Goal: Information Seeking & Learning: Learn about a topic

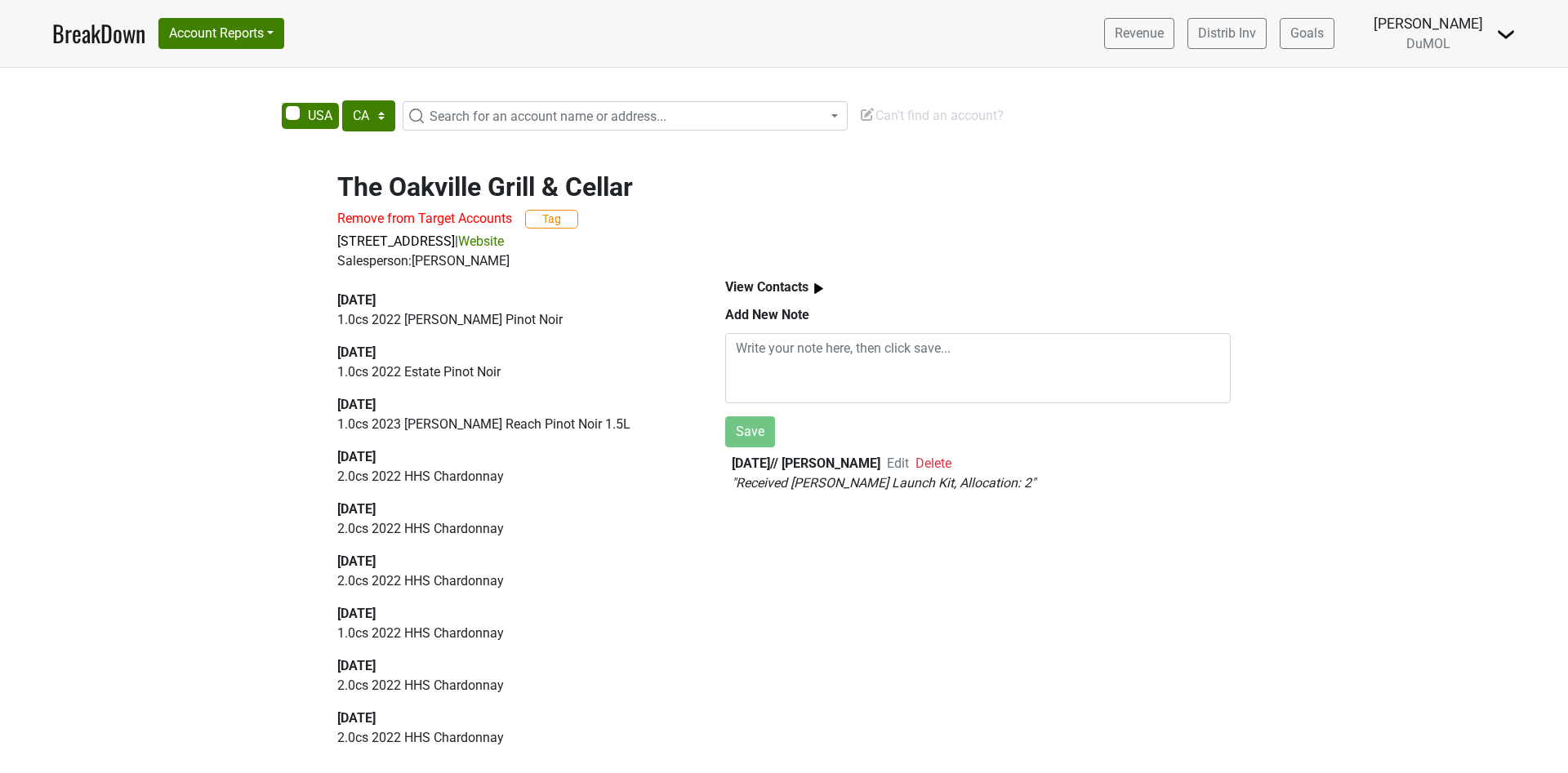
select select "CA"
click at [84, 32] on link "BreakDown" at bounding box center [98, 33] width 93 height 34
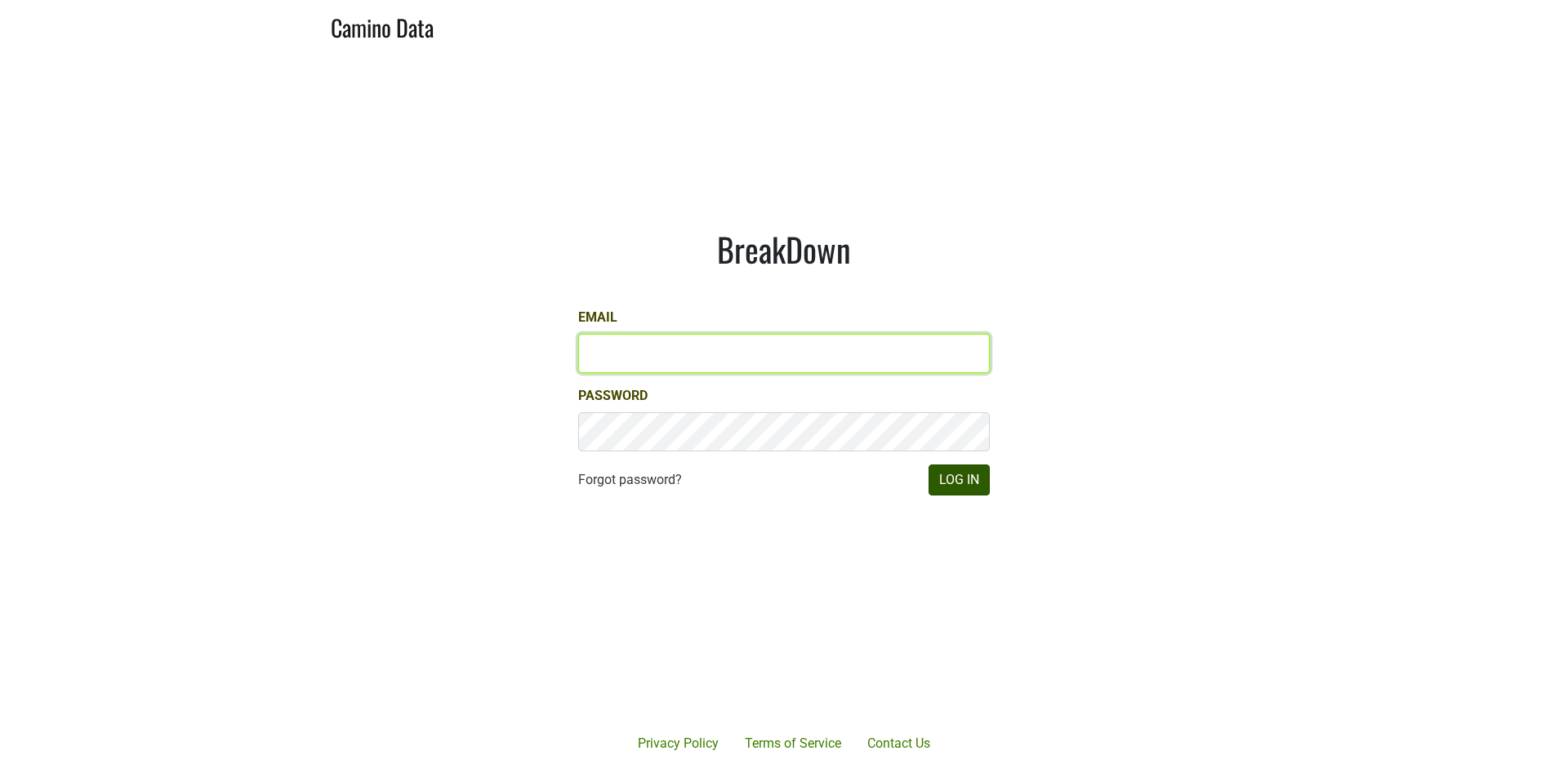
type input "[EMAIL_ADDRESS][DOMAIN_NAME]"
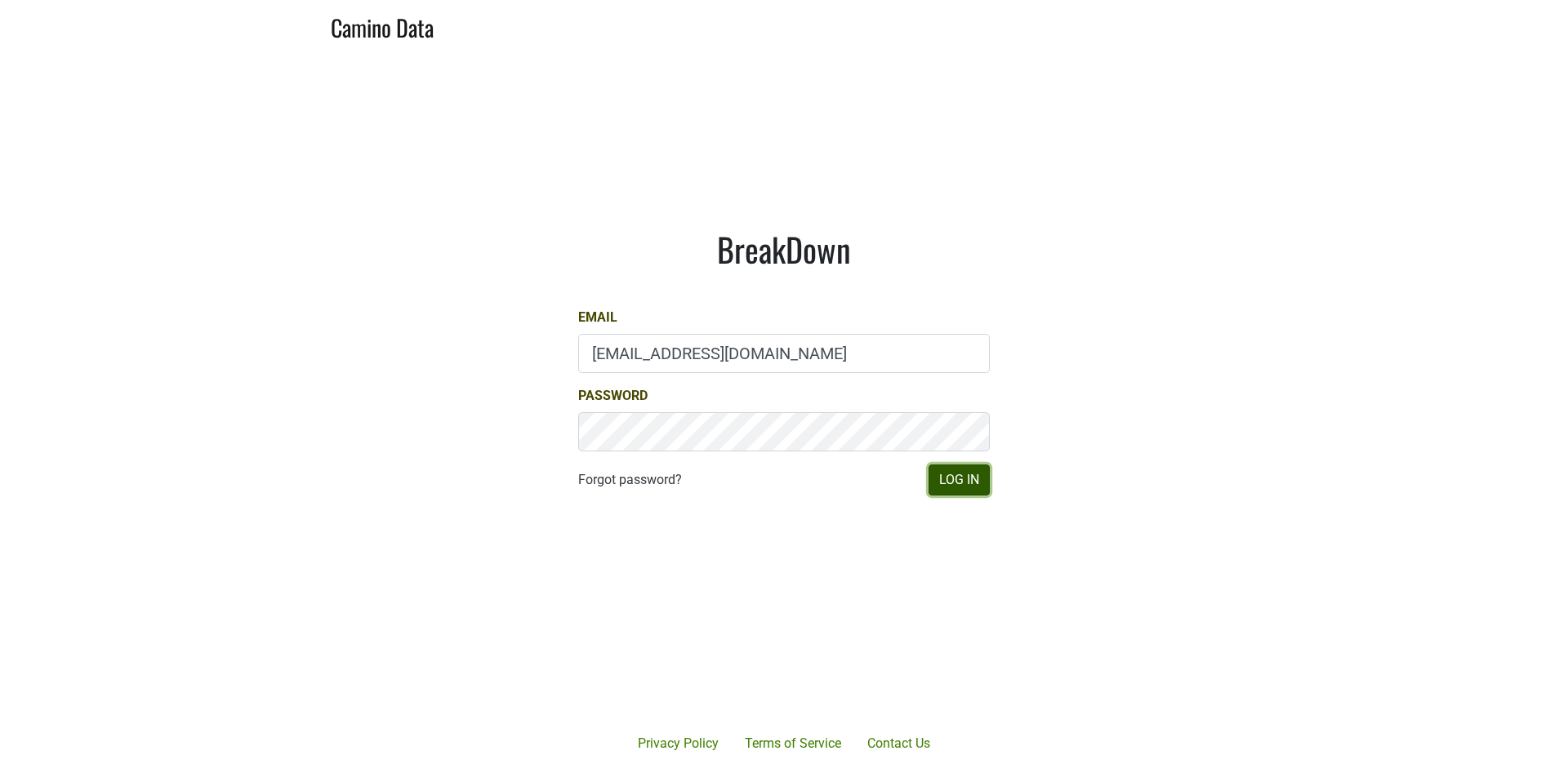
click at [966, 479] on button "Log In" at bounding box center [959, 480] width 61 height 31
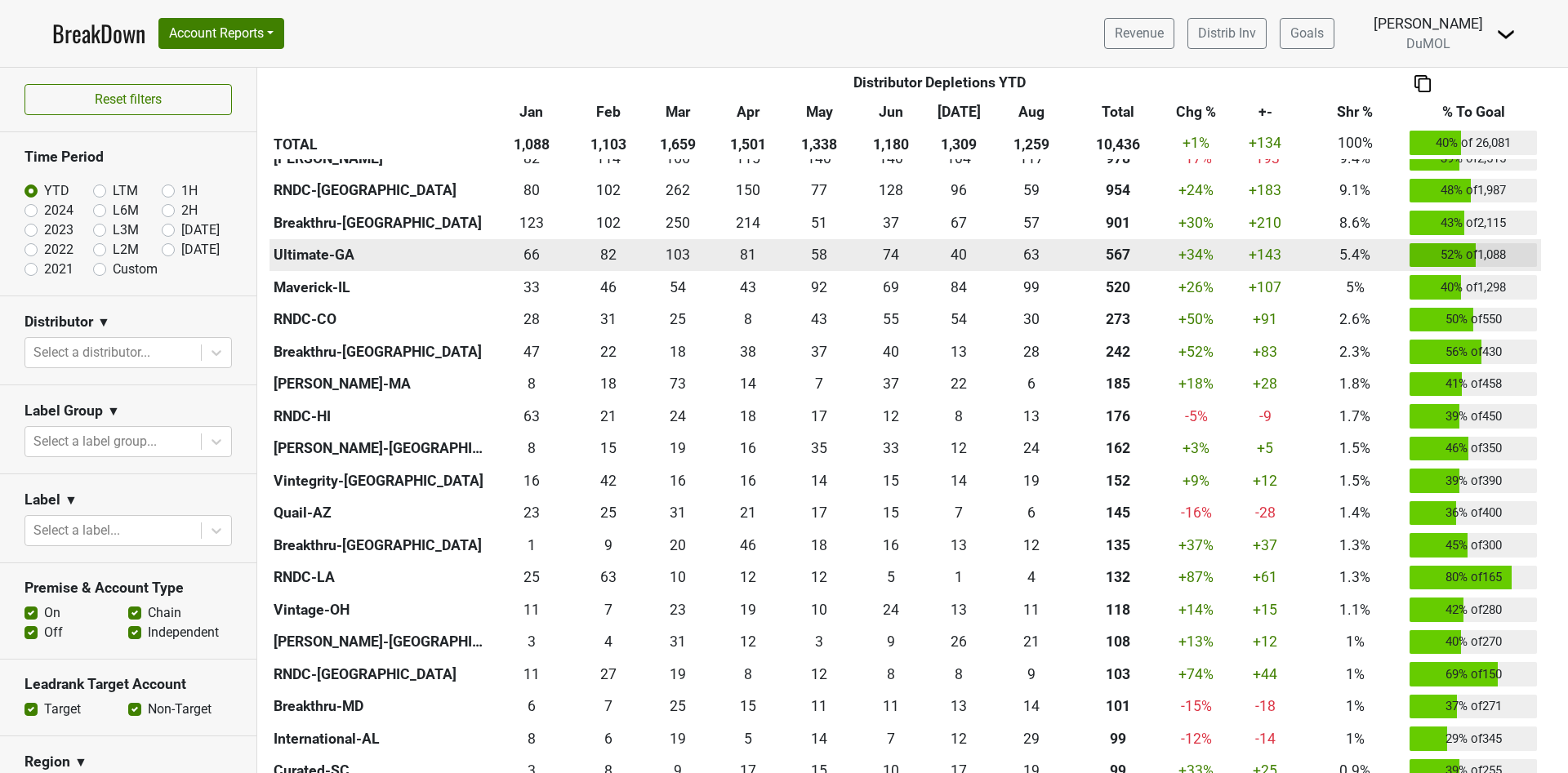
scroll to position [612, 0]
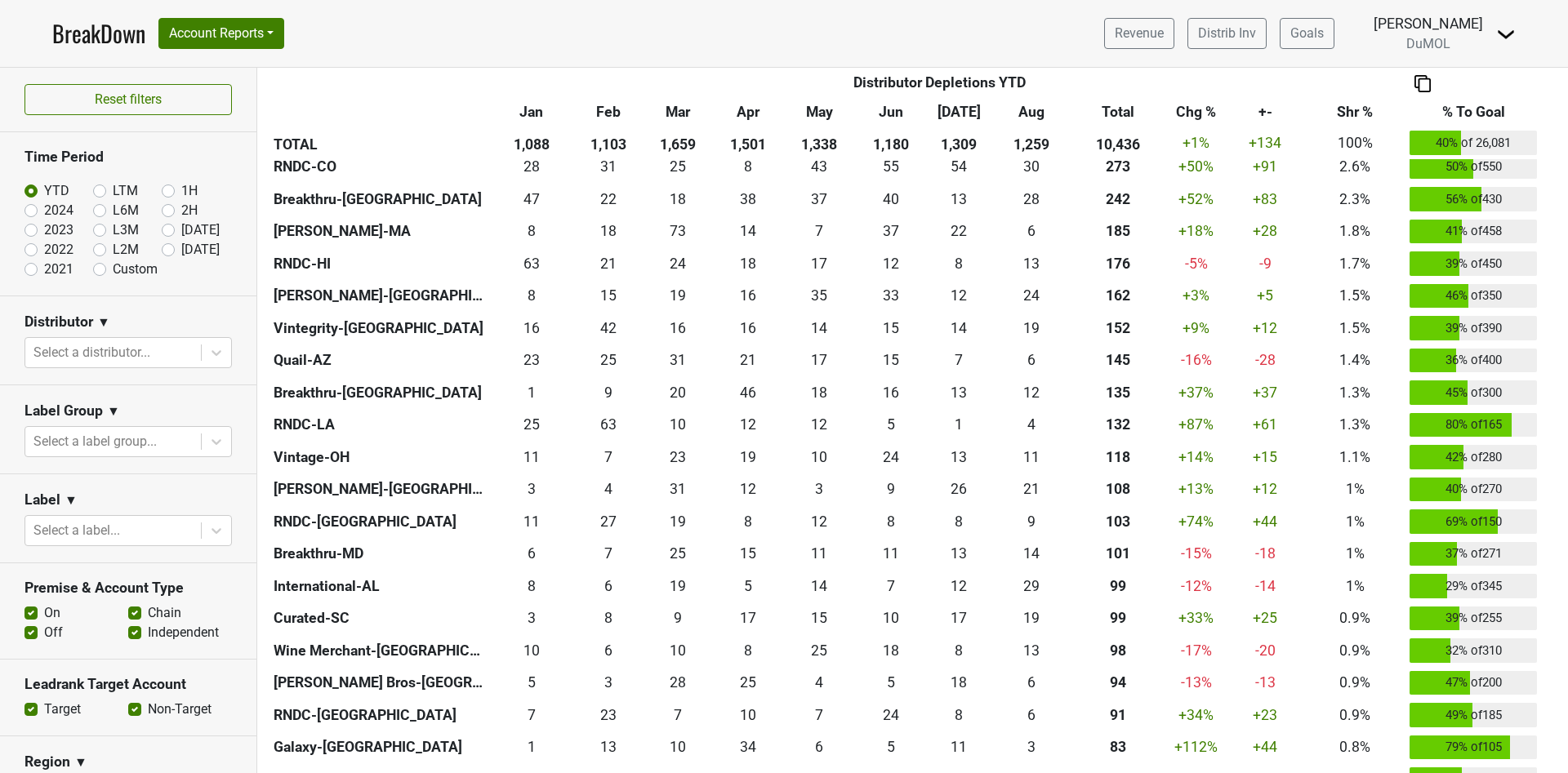
click at [181, 250] on label "[DATE]" at bounding box center [200, 249] width 38 height 20
click at [162, 250] on input "[DATE]" at bounding box center [194, 247] width 66 height 16
radio input "true"
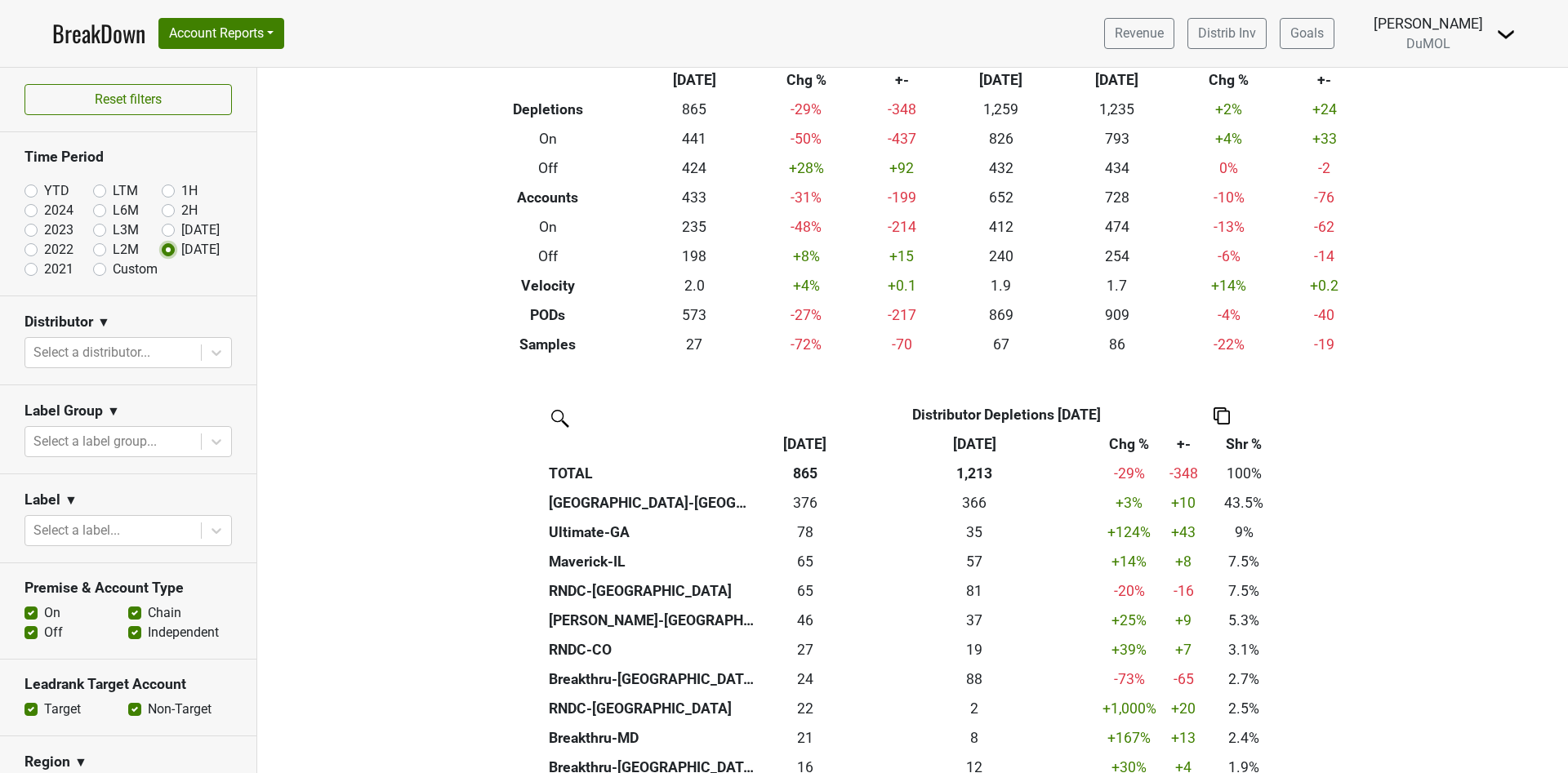
scroll to position [122, 0]
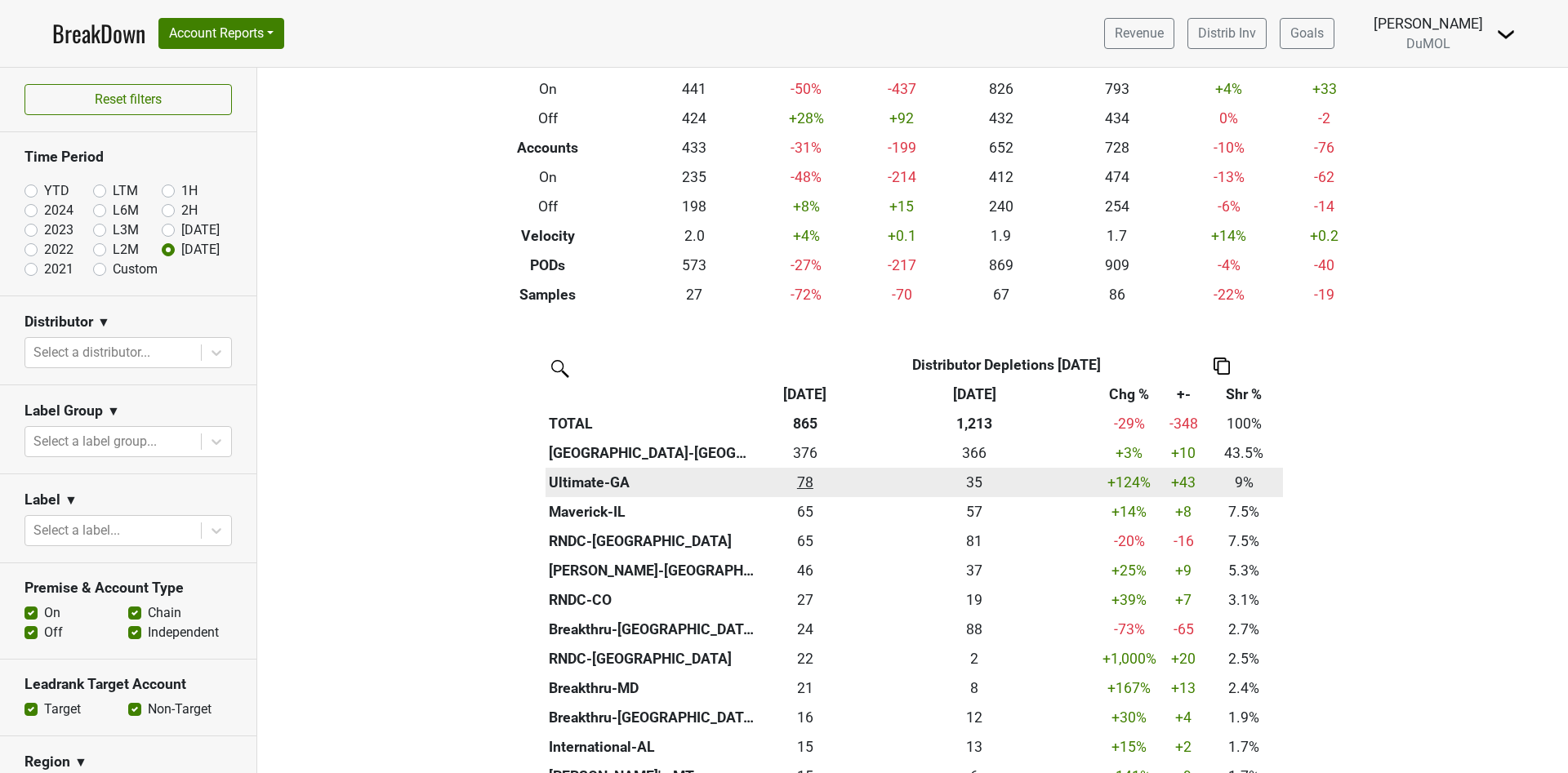
click at [800, 486] on div "77.67 78" at bounding box center [805, 482] width 86 height 21
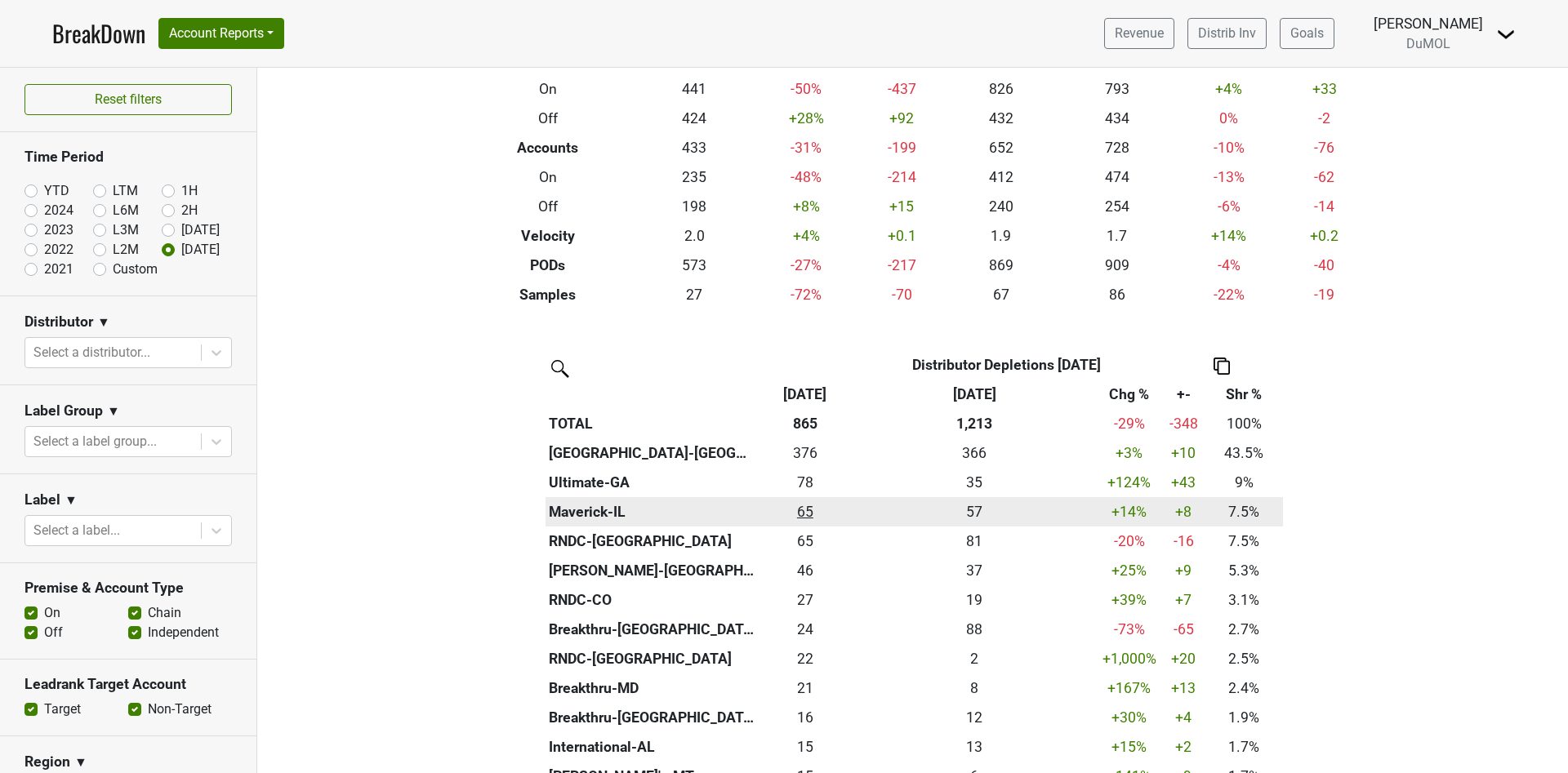
click at [802, 512] on div "64.667 65" at bounding box center [805, 511] width 86 height 21
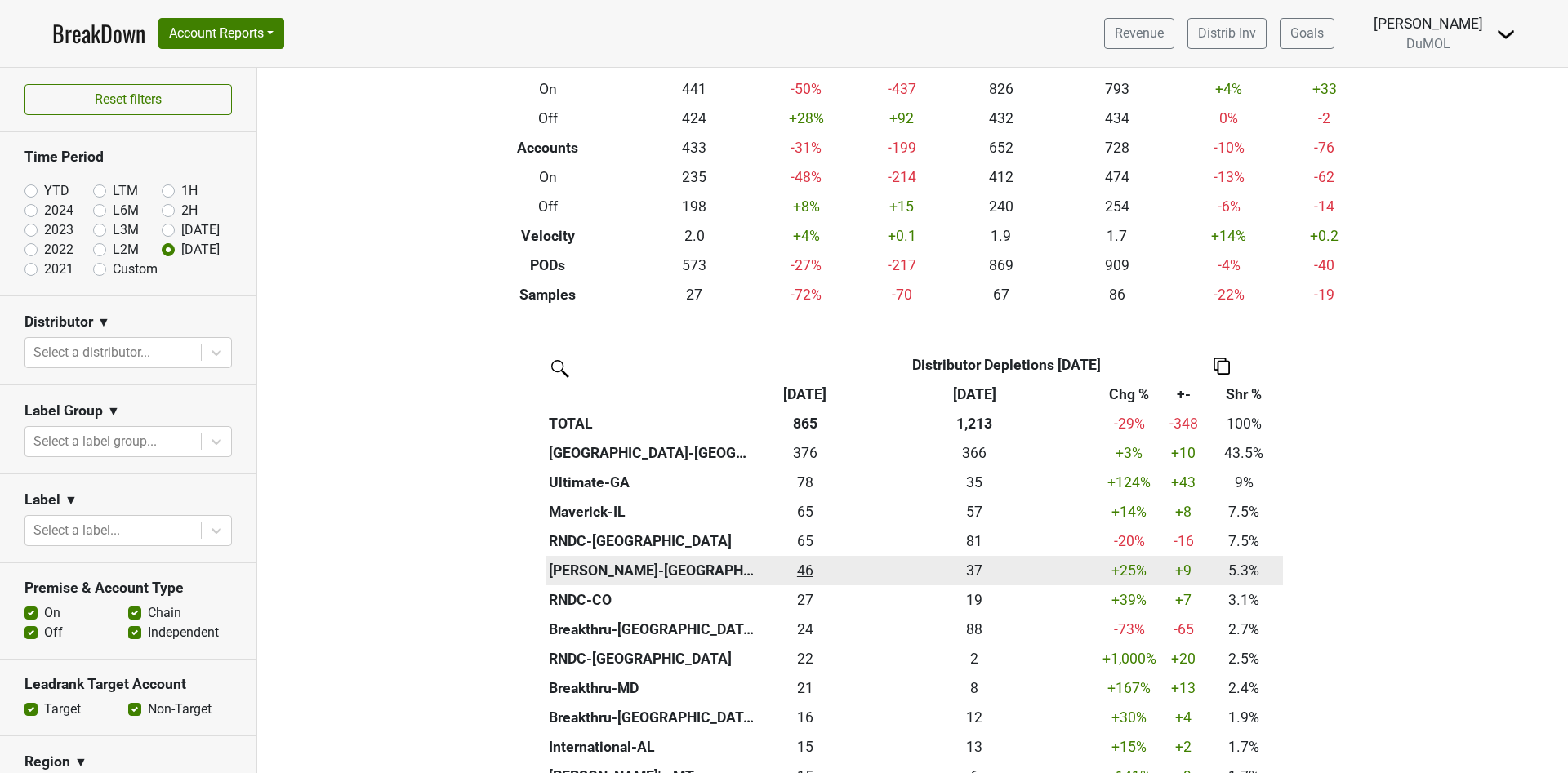
click at [796, 564] on div "45.67 46" at bounding box center [805, 570] width 86 height 21
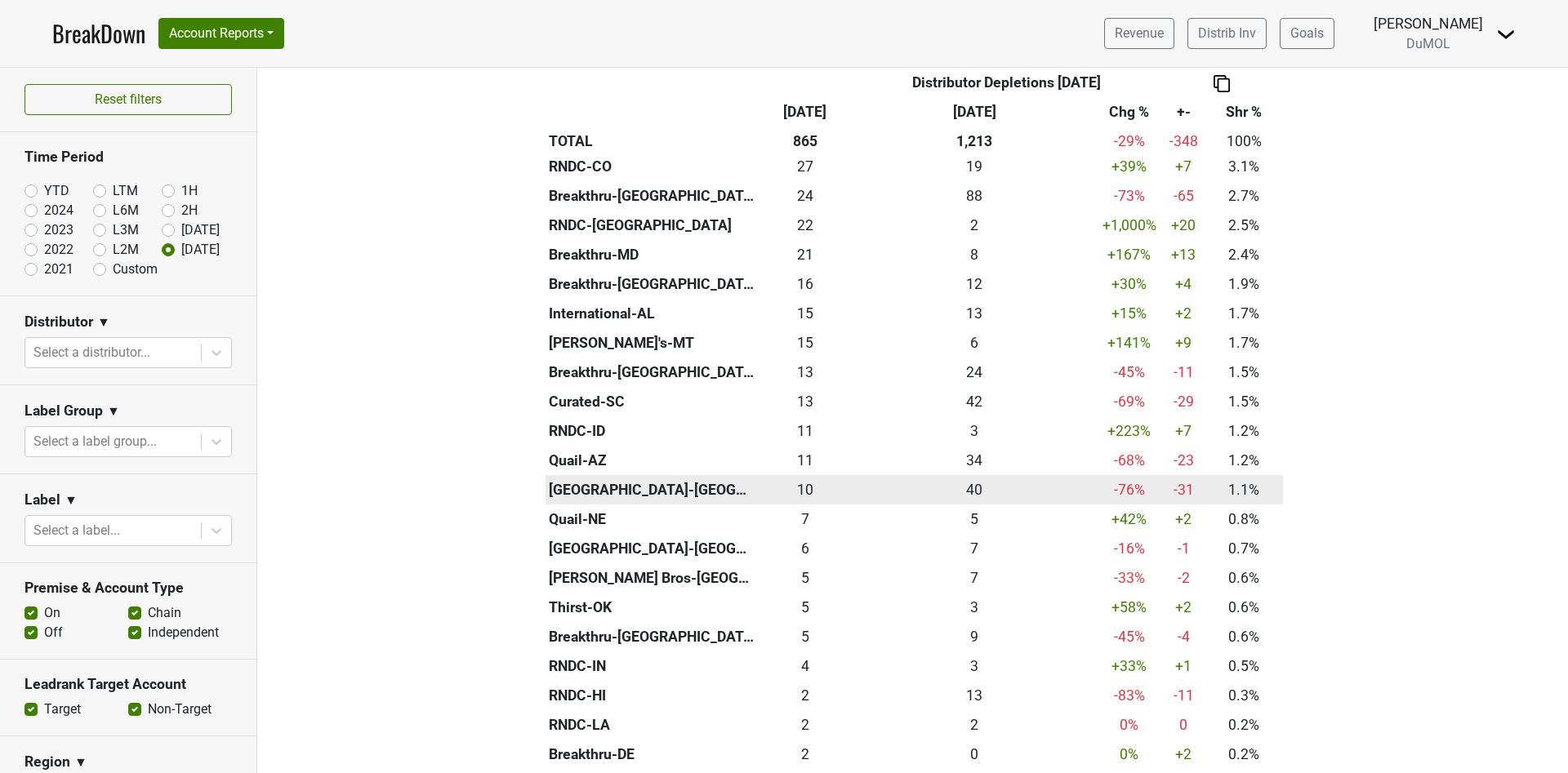
scroll to position [612, 0]
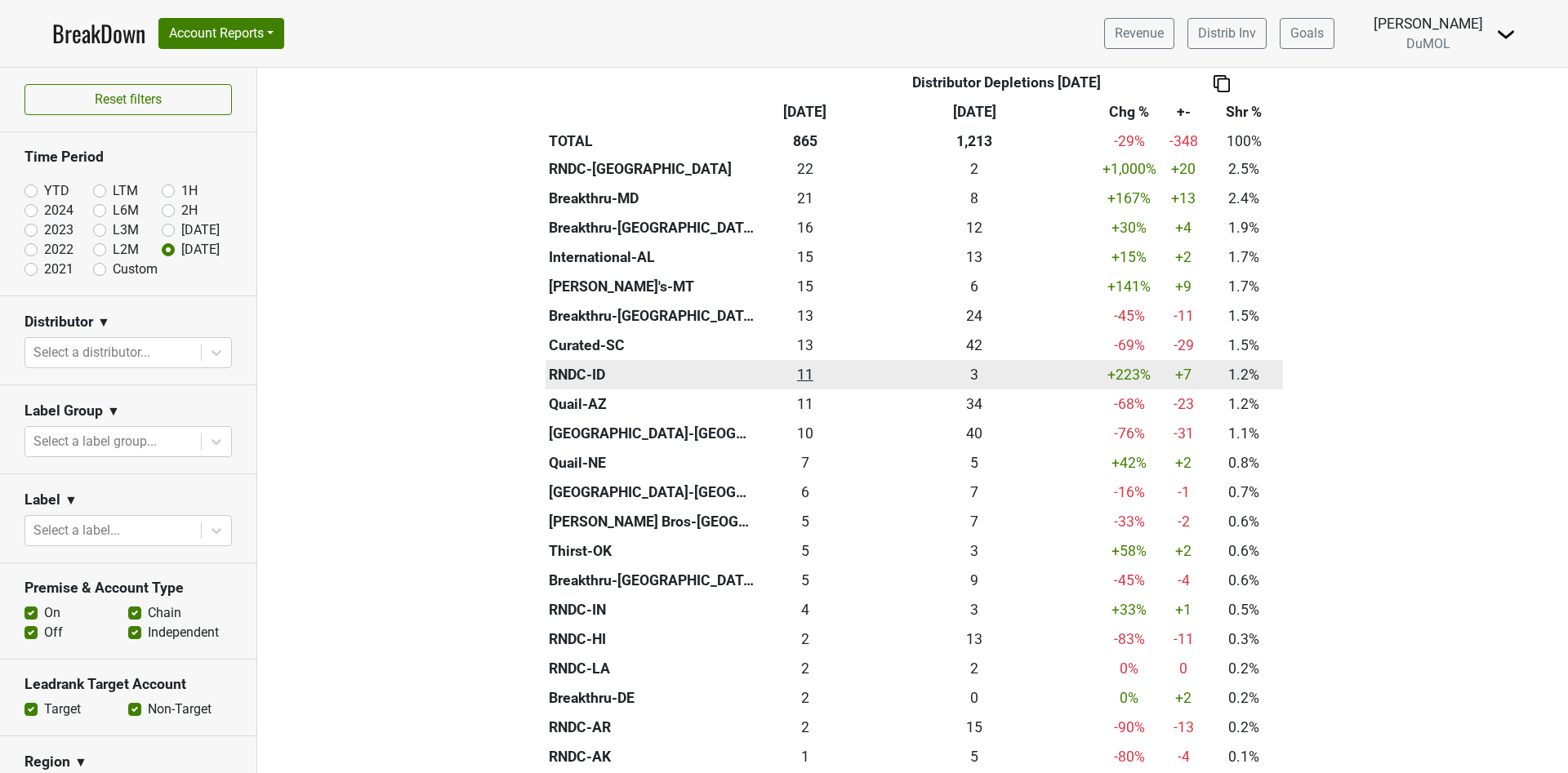
click at [791, 372] on div "10.667 11" at bounding box center [805, 374] width 86 height 21
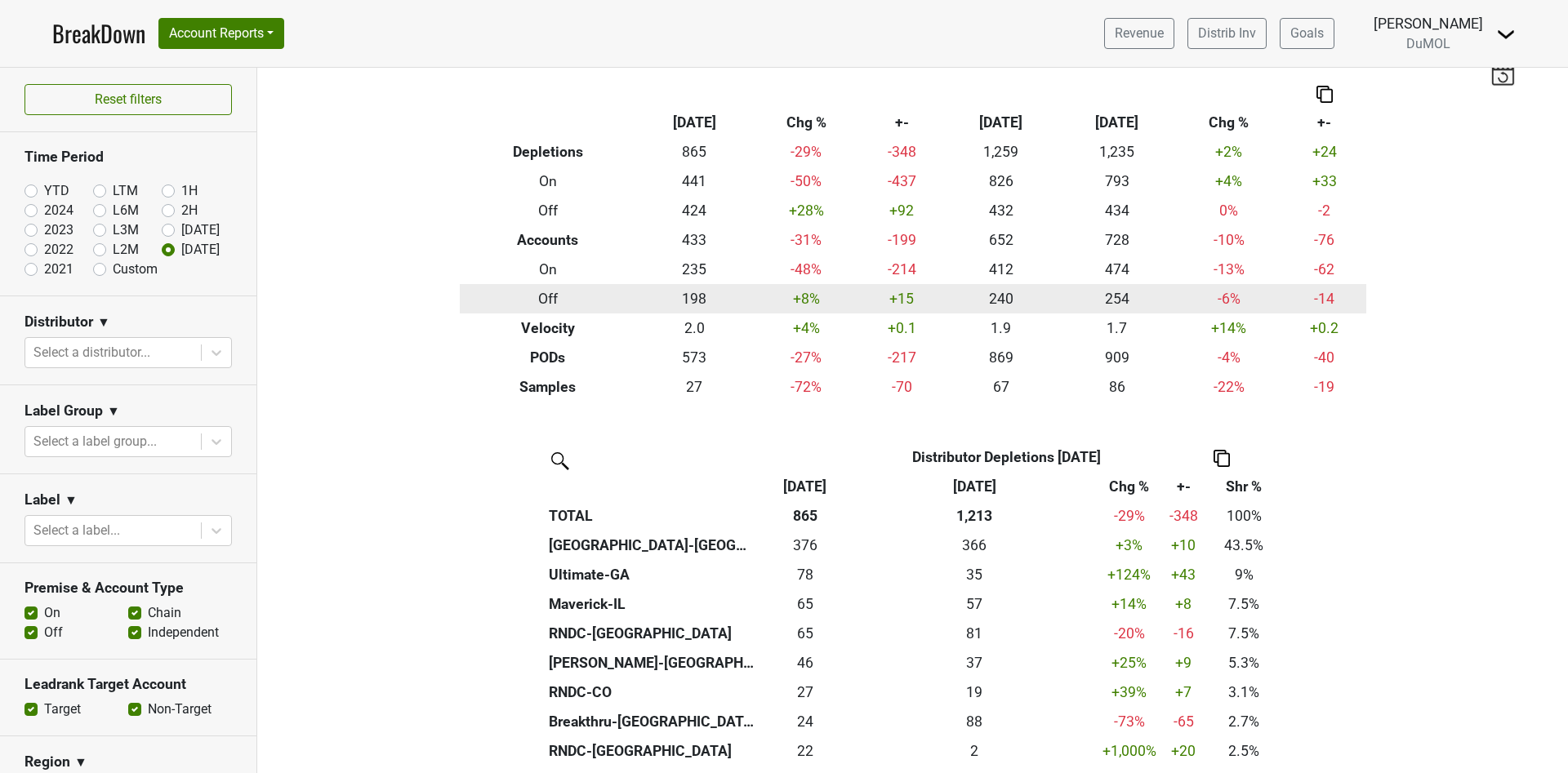
scroll to position [0, 0]
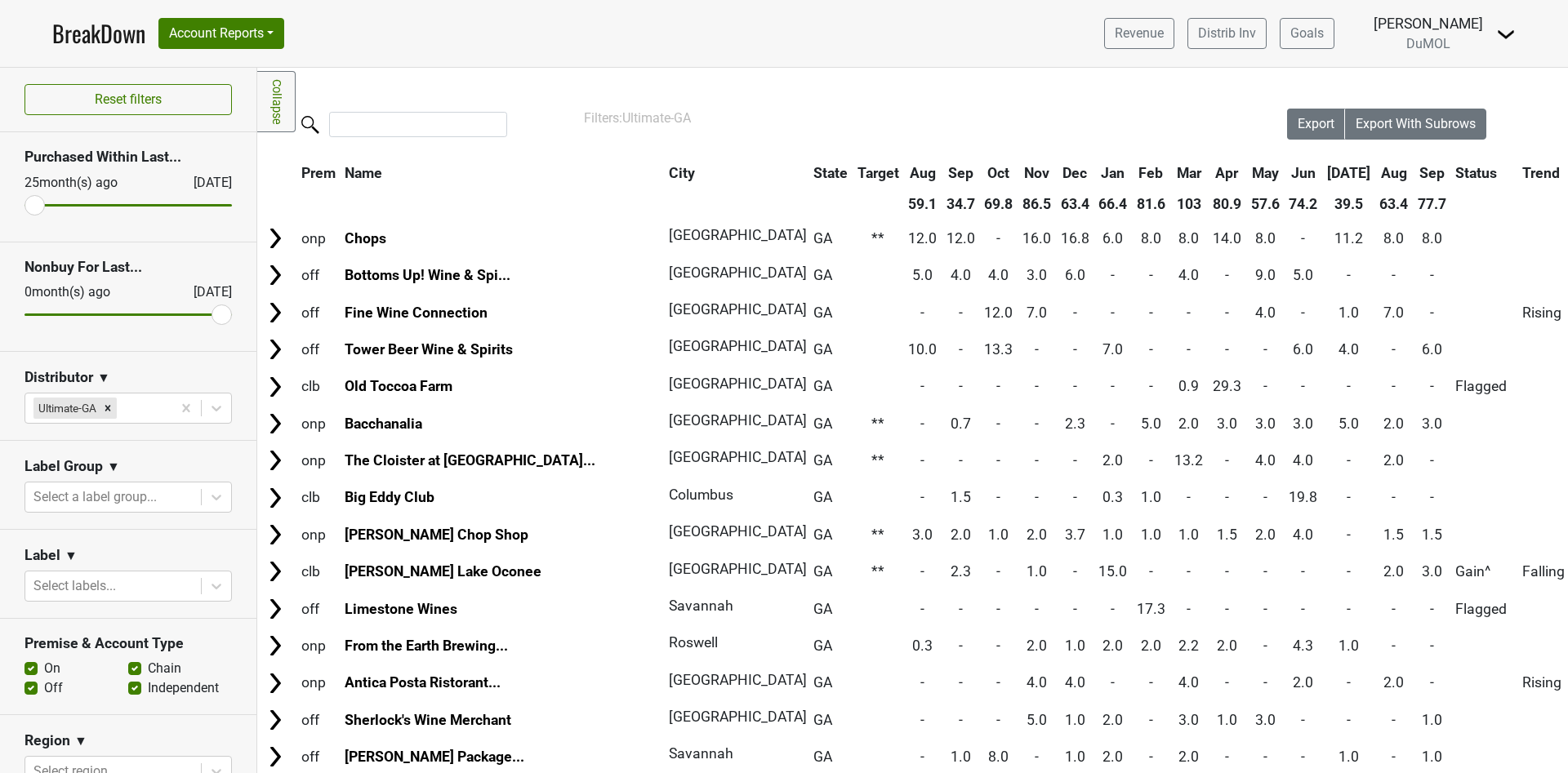
click at [1413, 179] on th "Sep" at bounding box center [1431, 173] width 37 height 30
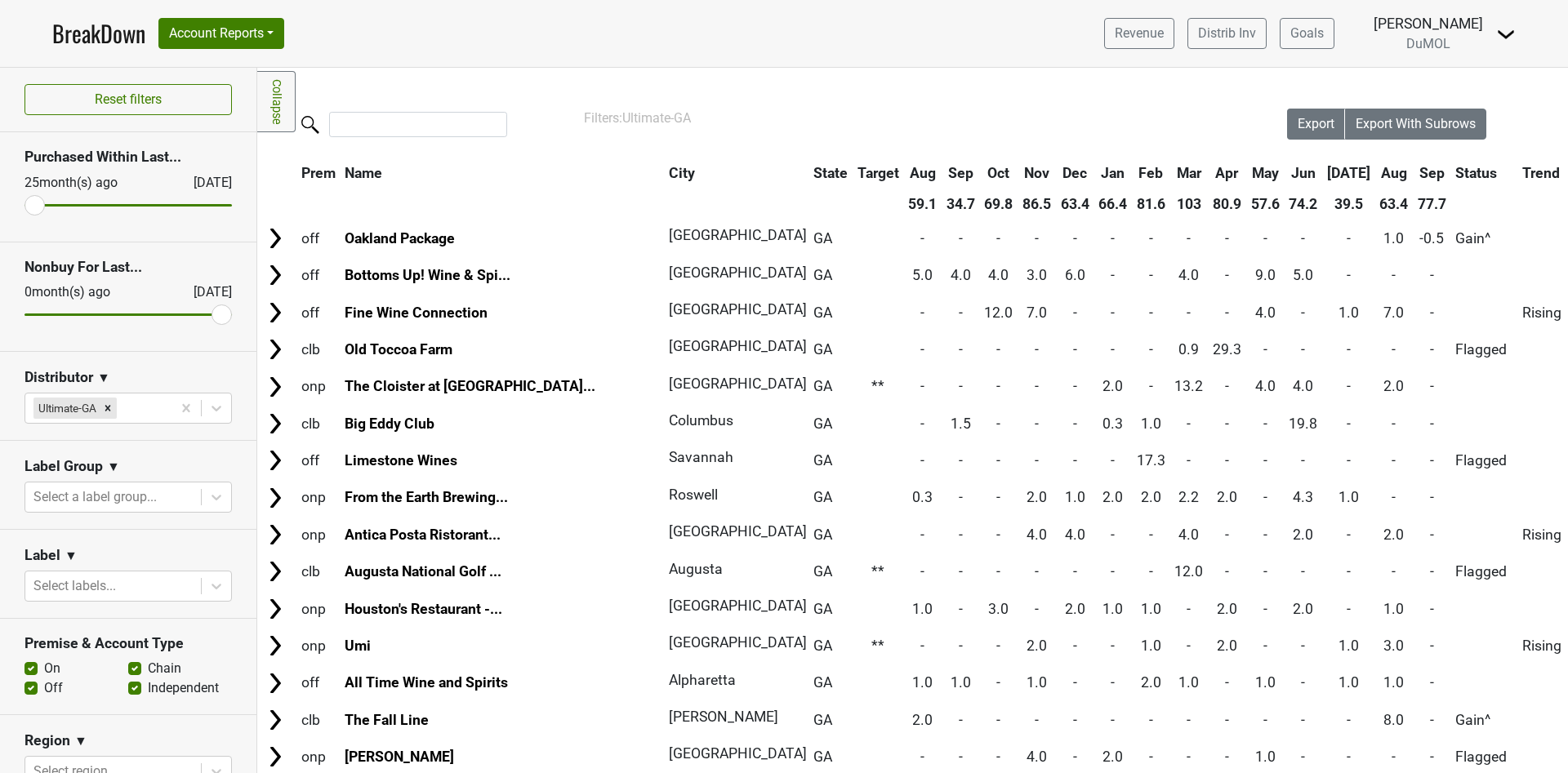
click at [1413, 179] on th "Sep" at bounding box center [1431, 173] width 37 height 30
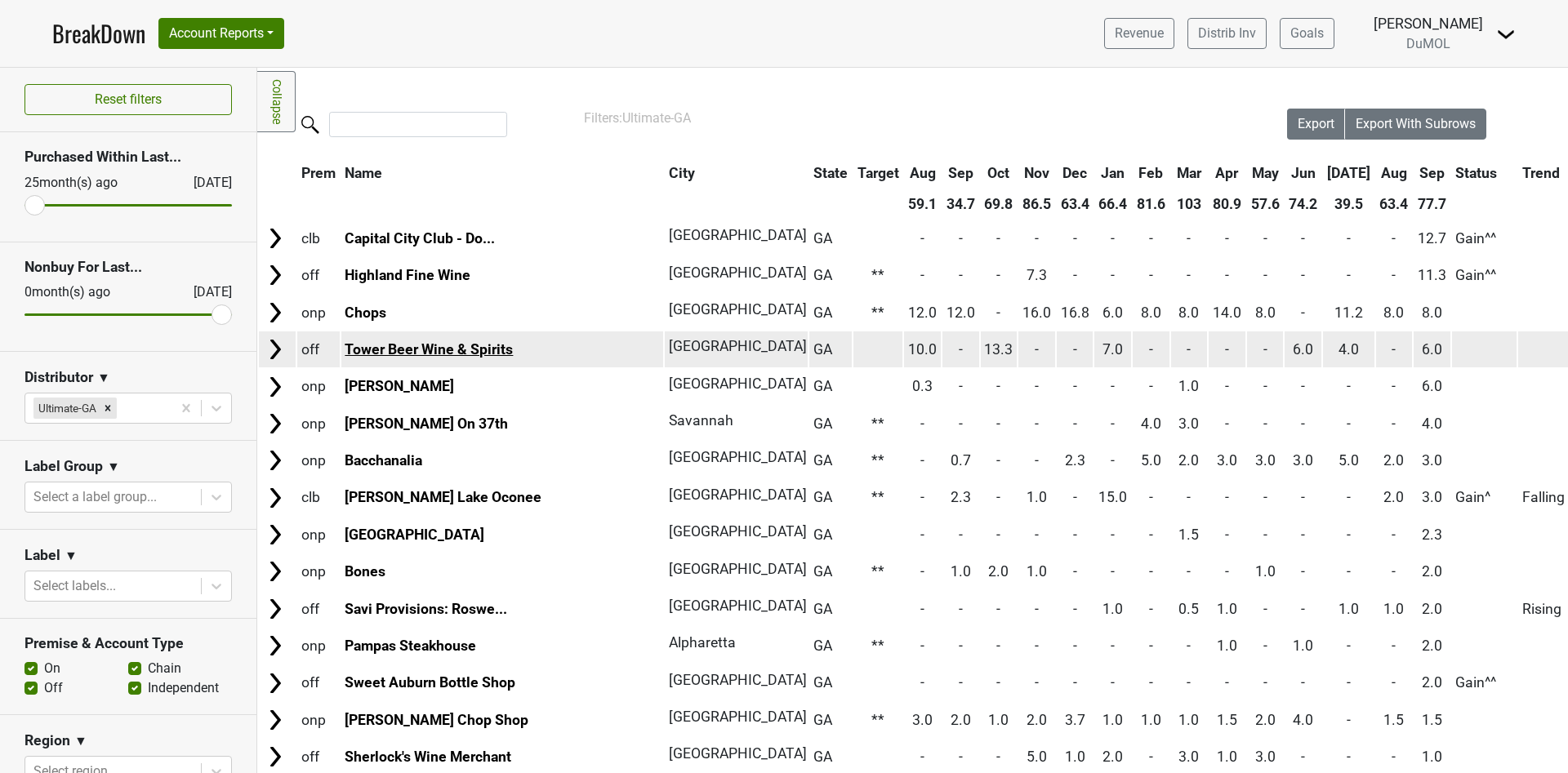
click at [419, 353] on link "Tower Beer Wine & Spirits" at bounding box center [429, 349] width 168 height 16
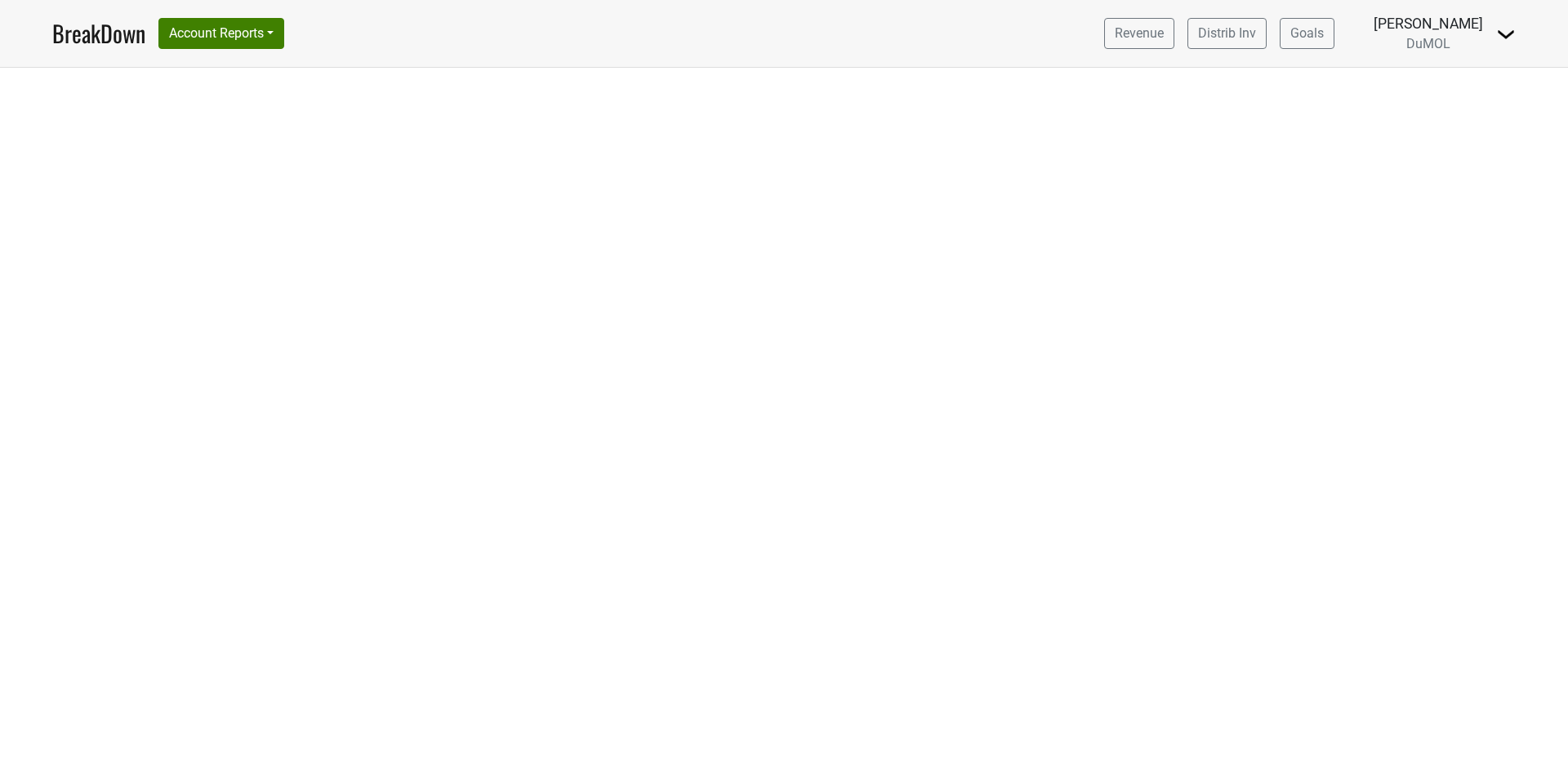
select select "CA"
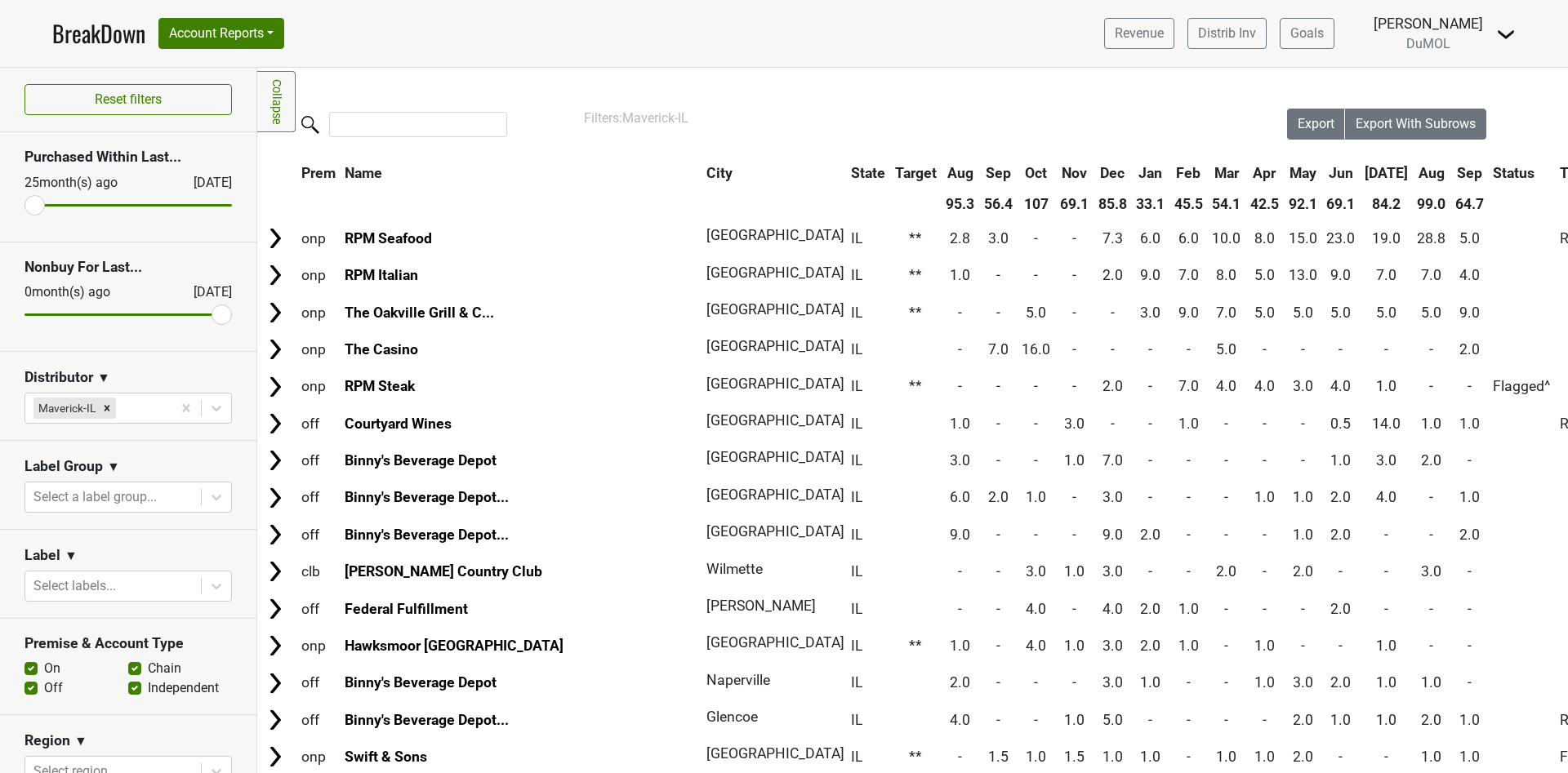
click at [1451, 171] on th "Sep" at bounding box center [1468, 173] width 37 height 30
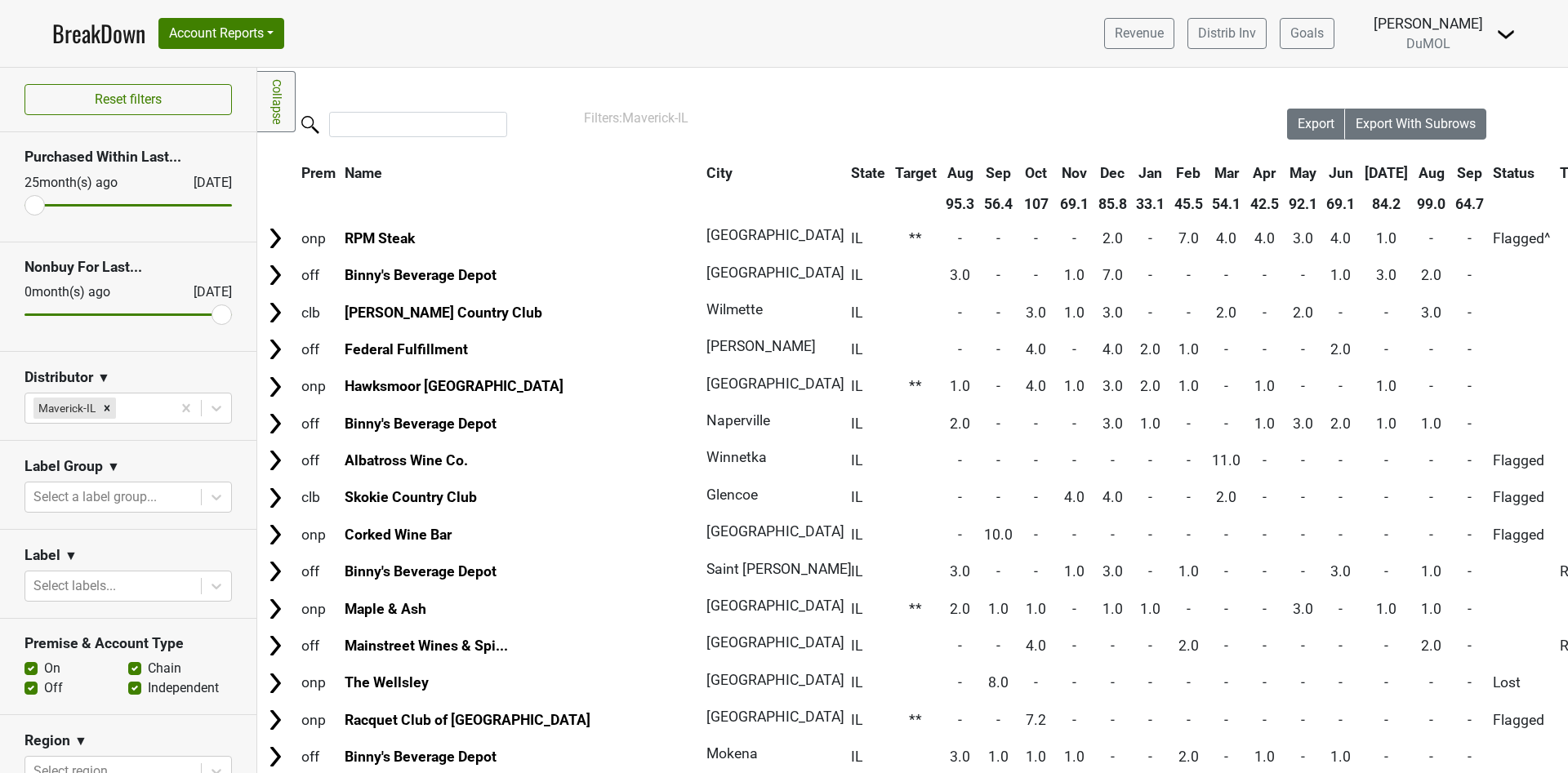
click at [1451, 171] on th "Sep" at bounding box center [1468, 173] width 37 height 30
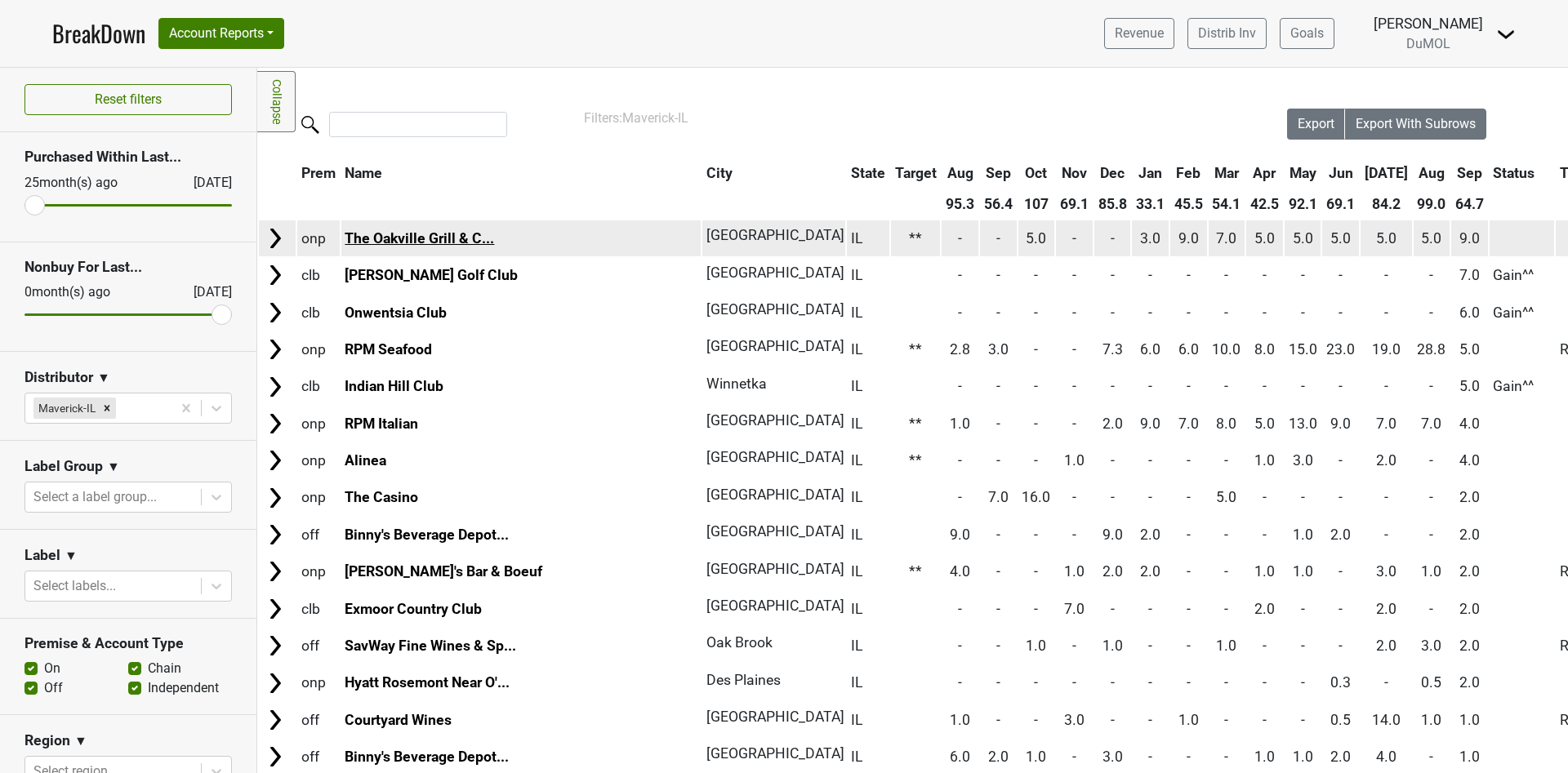
click at [409, 242] on link "The Oakville Grill & C..." at bounding box center [419, 238] width 150 height 16
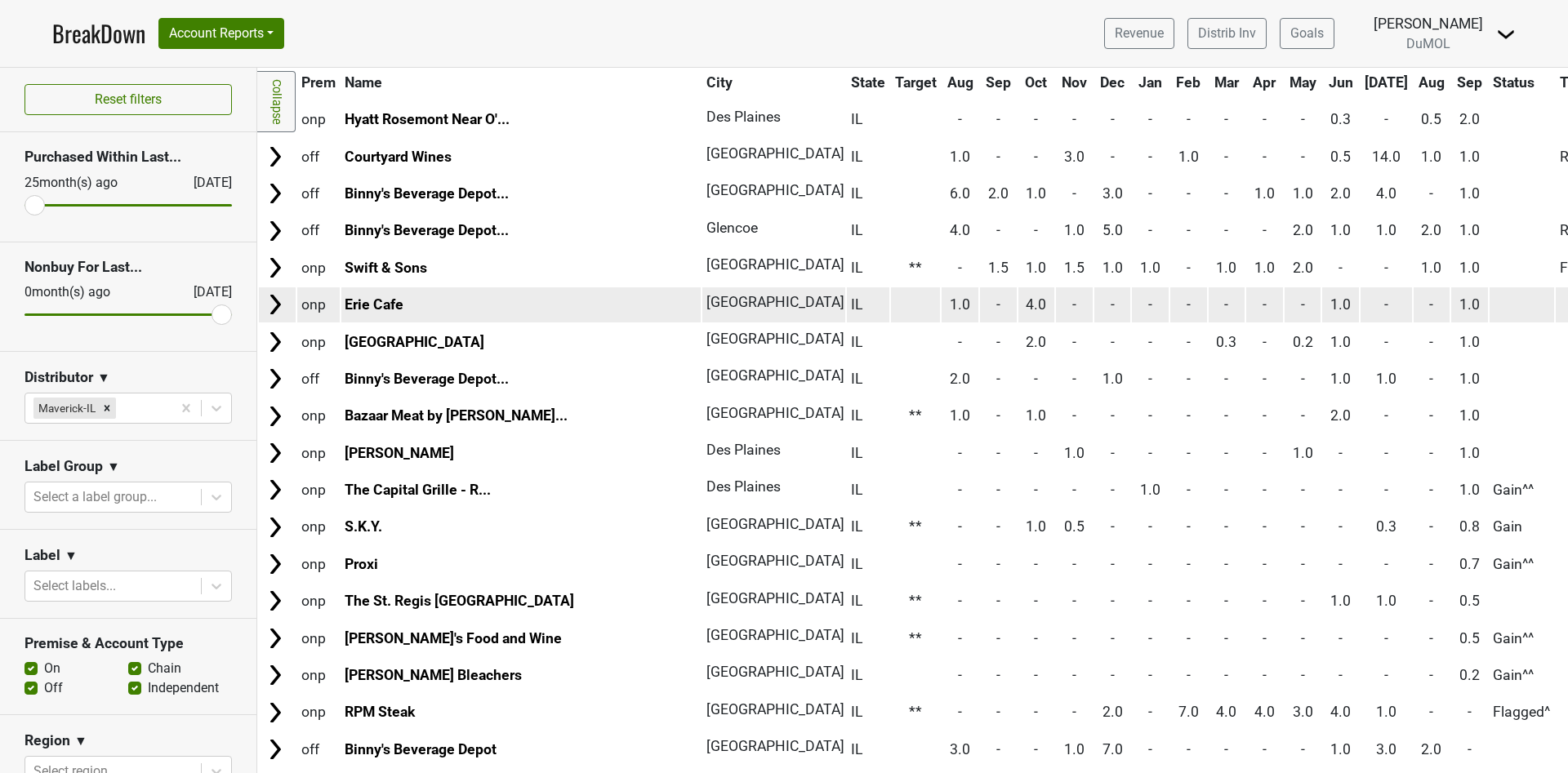
scroll to position [612, 0]
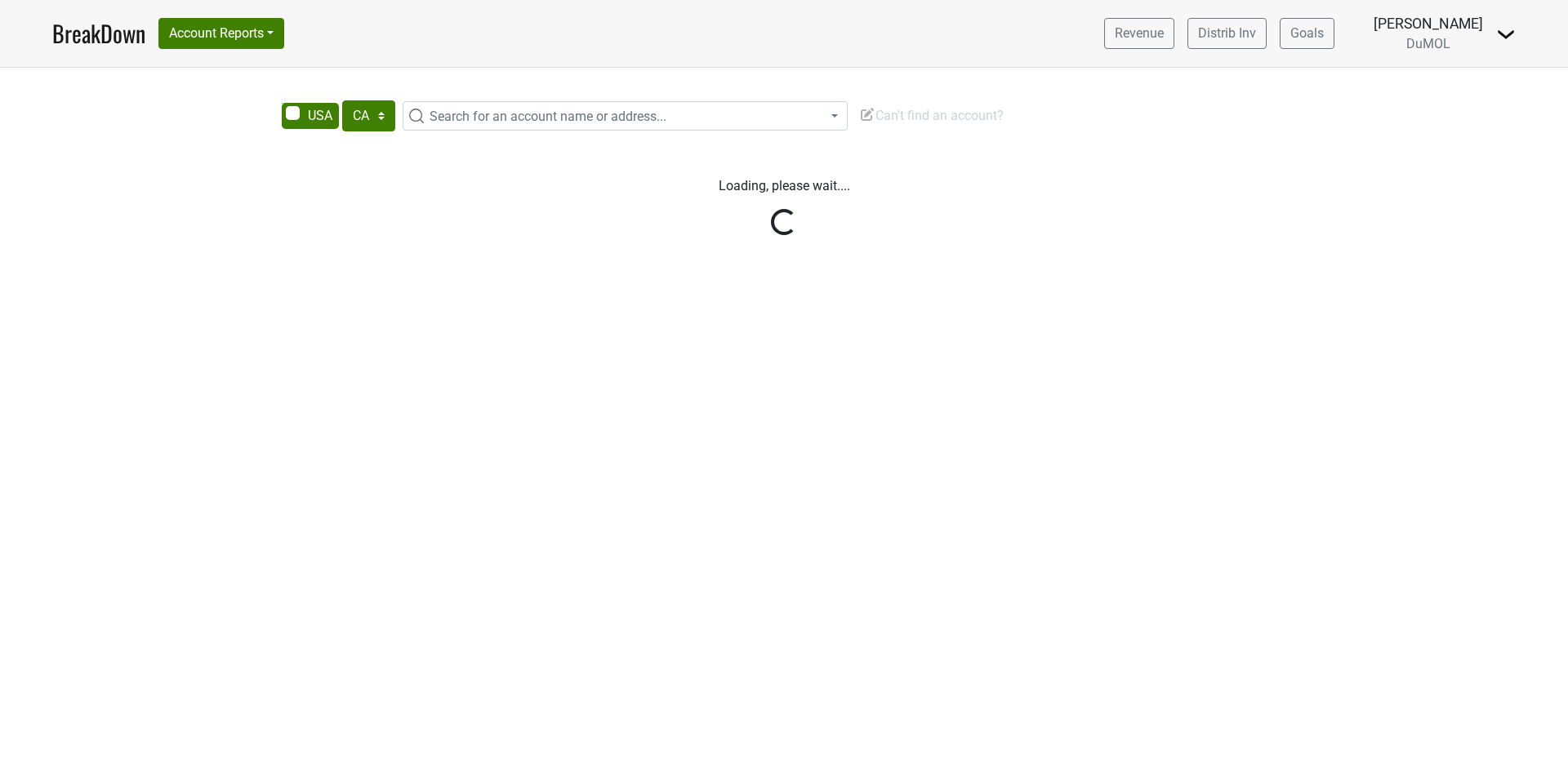
select select "CA"
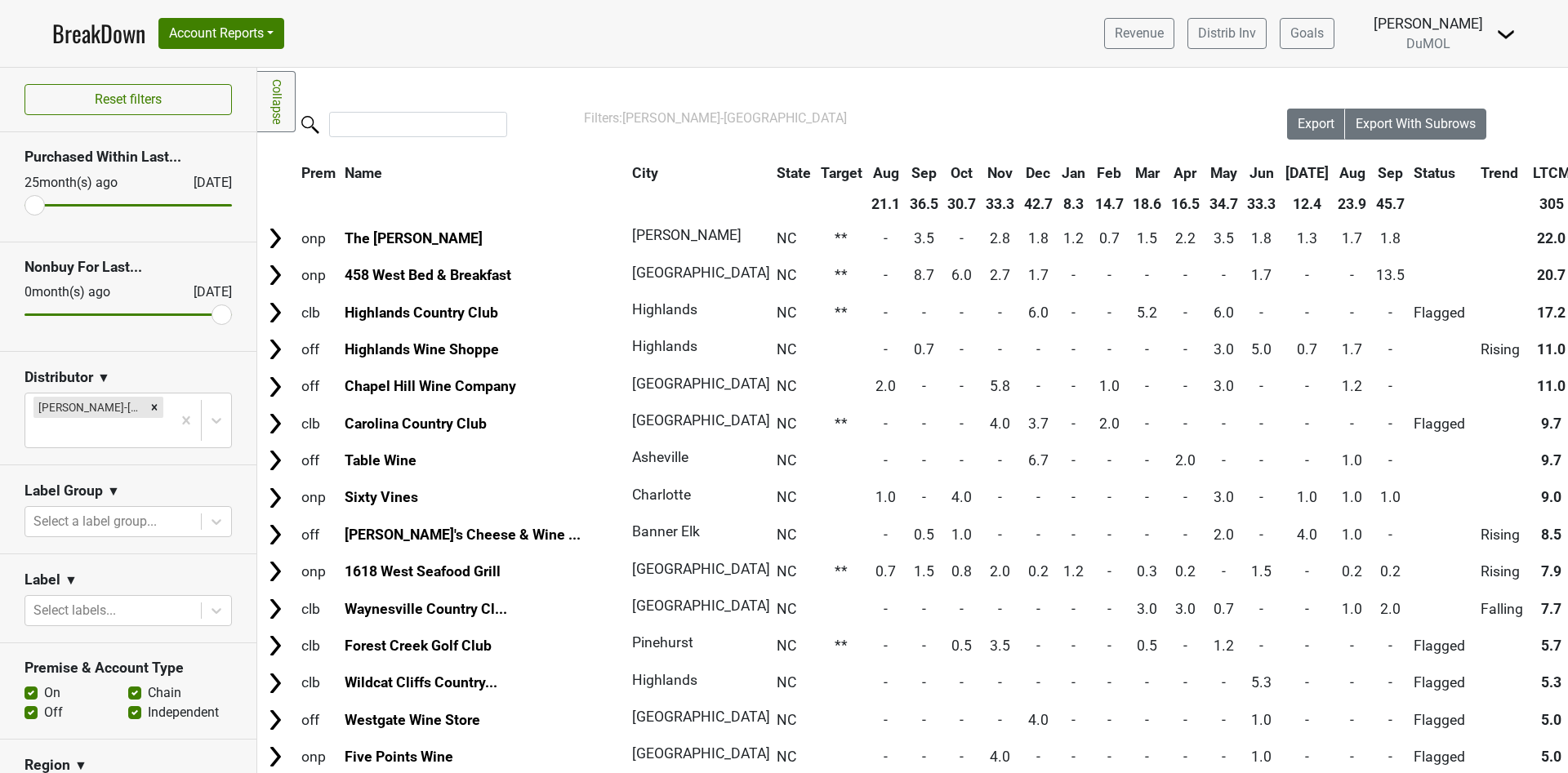
click at [1371, 169] on th "Sep" at bounding box center [1389, 173] width 37 height 30
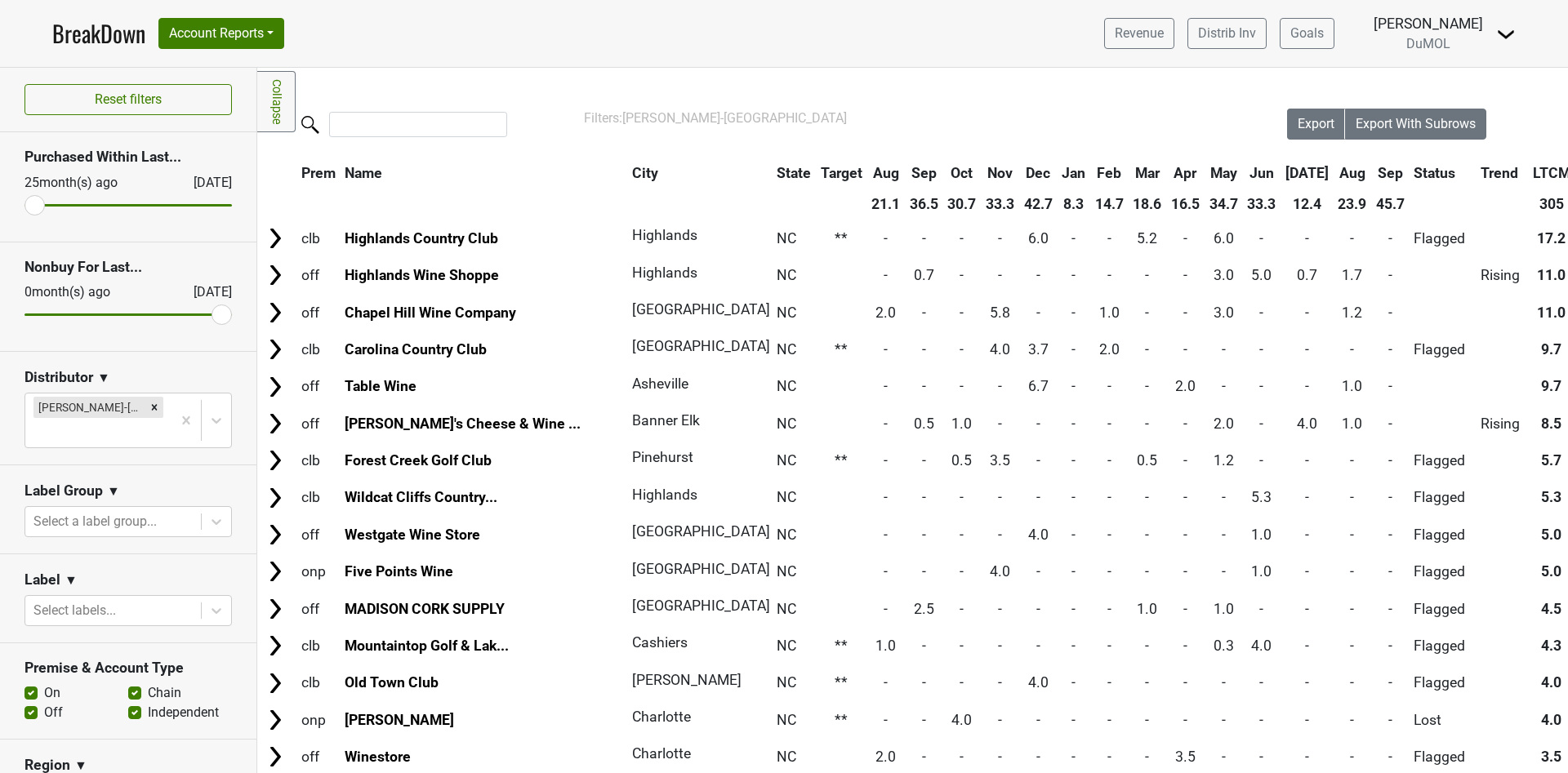
click at [1371, 169] on th "Sep" at bounding box center [1389, 173] width 37 height 30
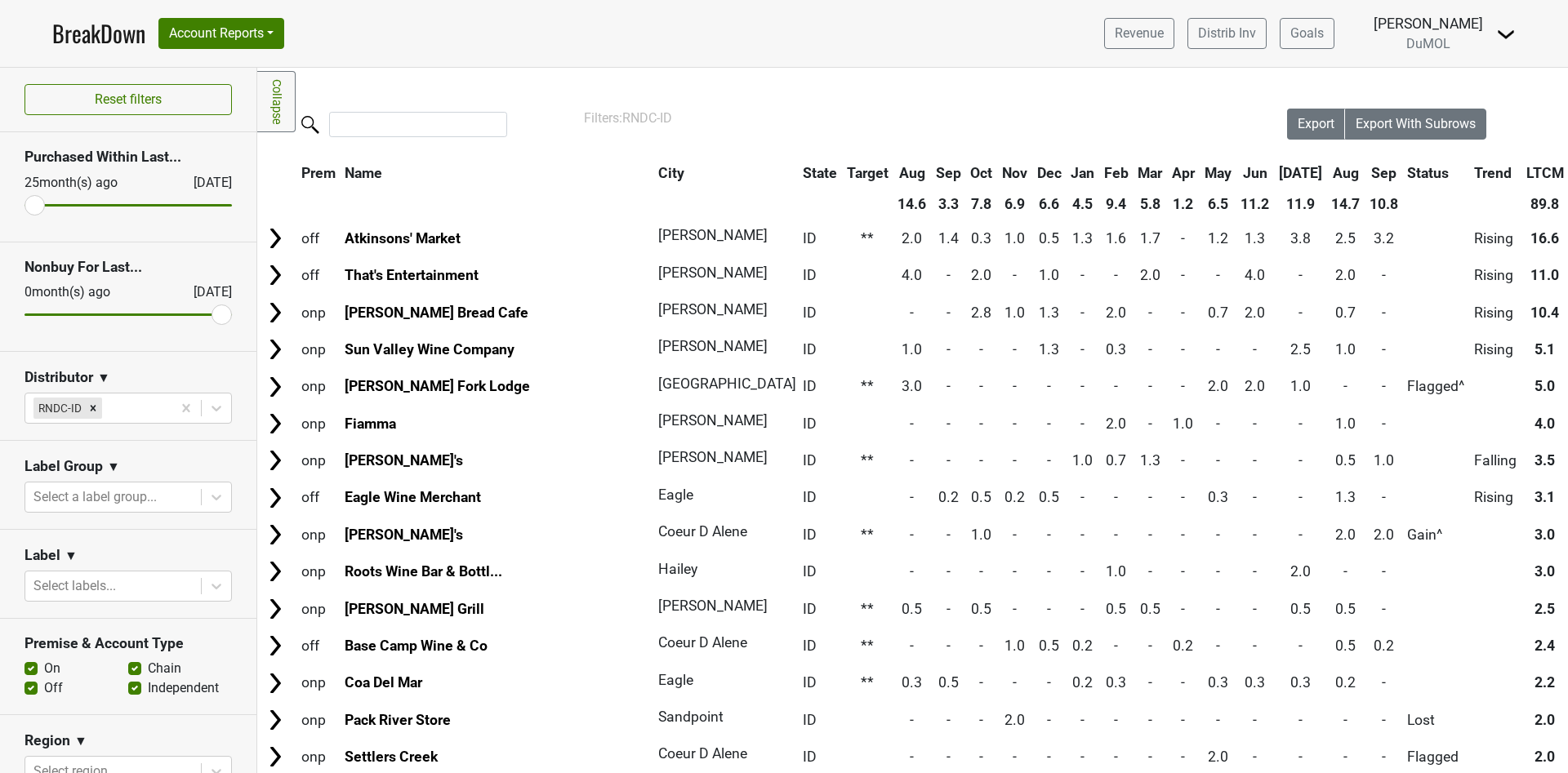
click at [1366, 170] on th "Sep" at bounding box center [1383, 173] width 37 height 30
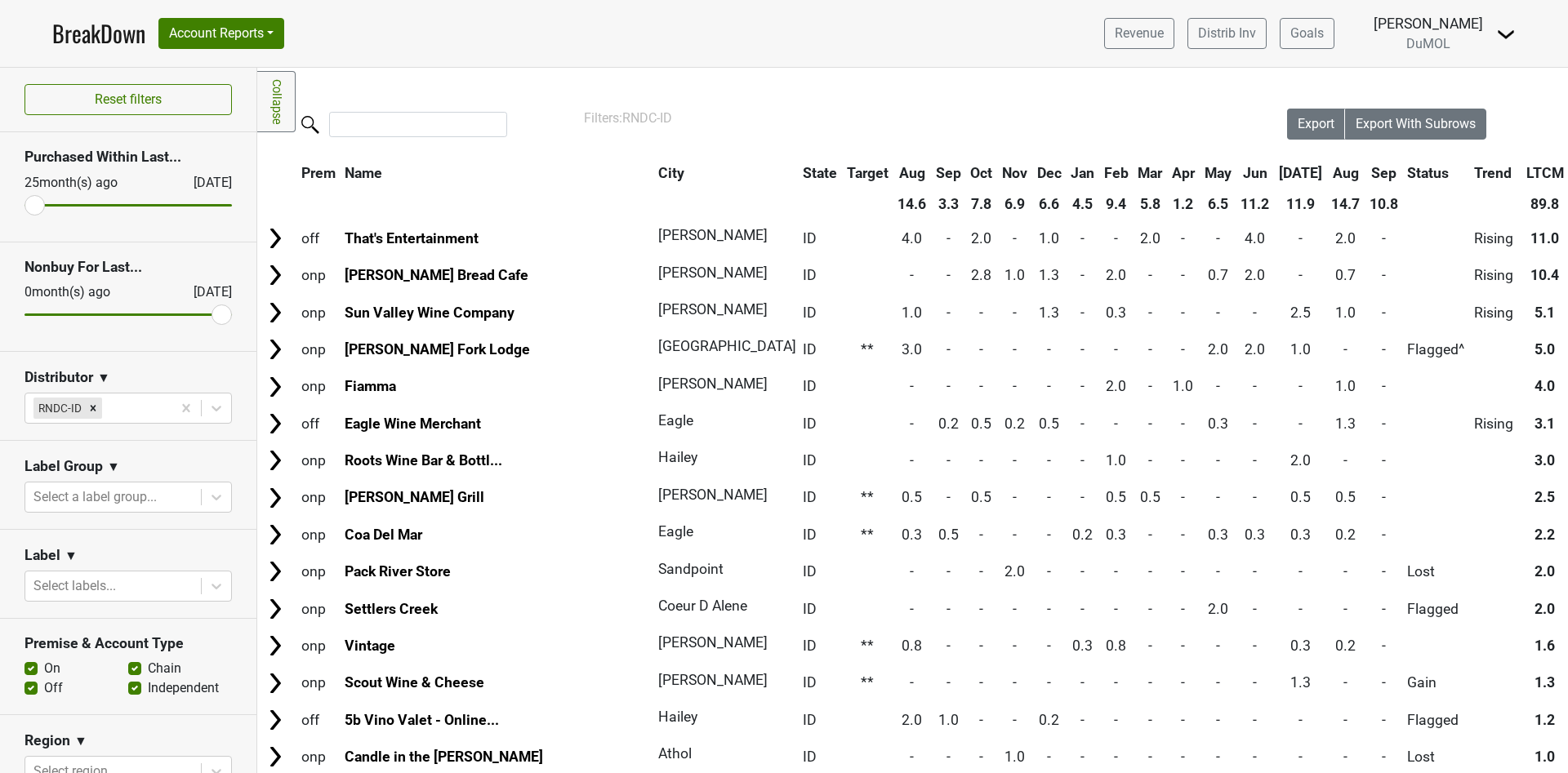
click at [1366, 170] on th "Sep" at bounding box center [1383, 173] width 37 height 30
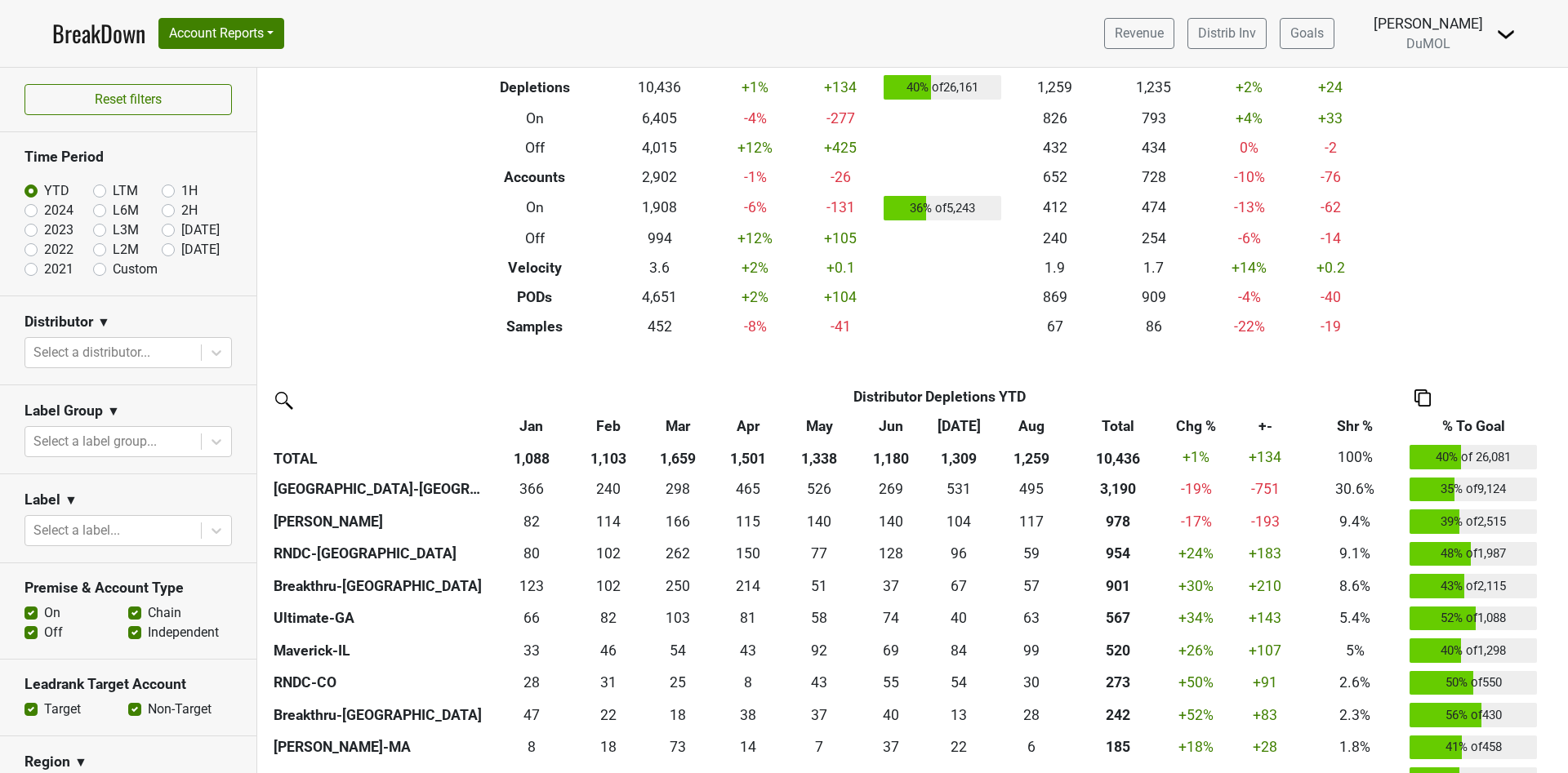
scroll to position [245, 0]
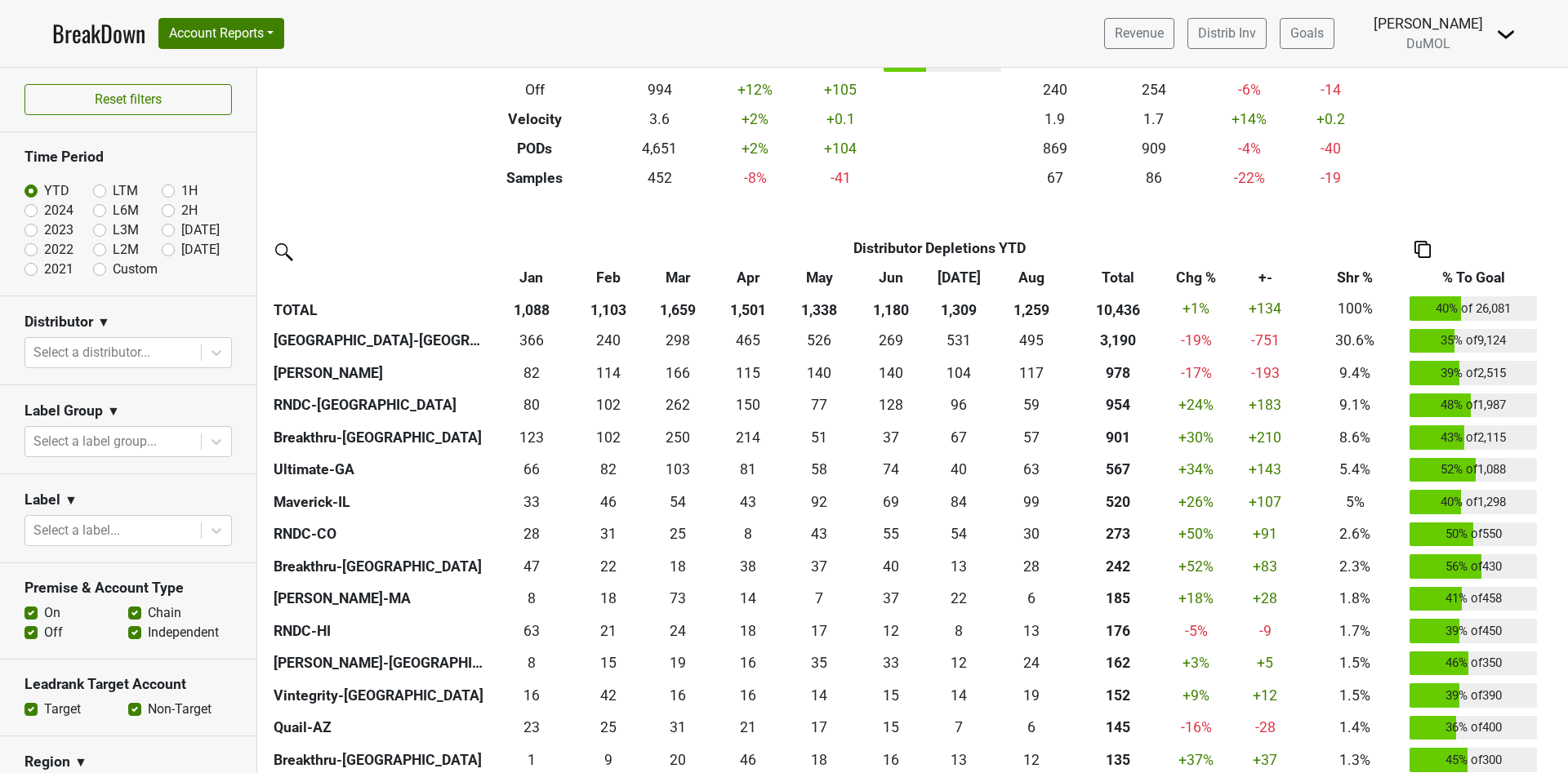
click at [1474, 276] on th "% To Goal" at bounding box center [1474, 277] width 134 height 30
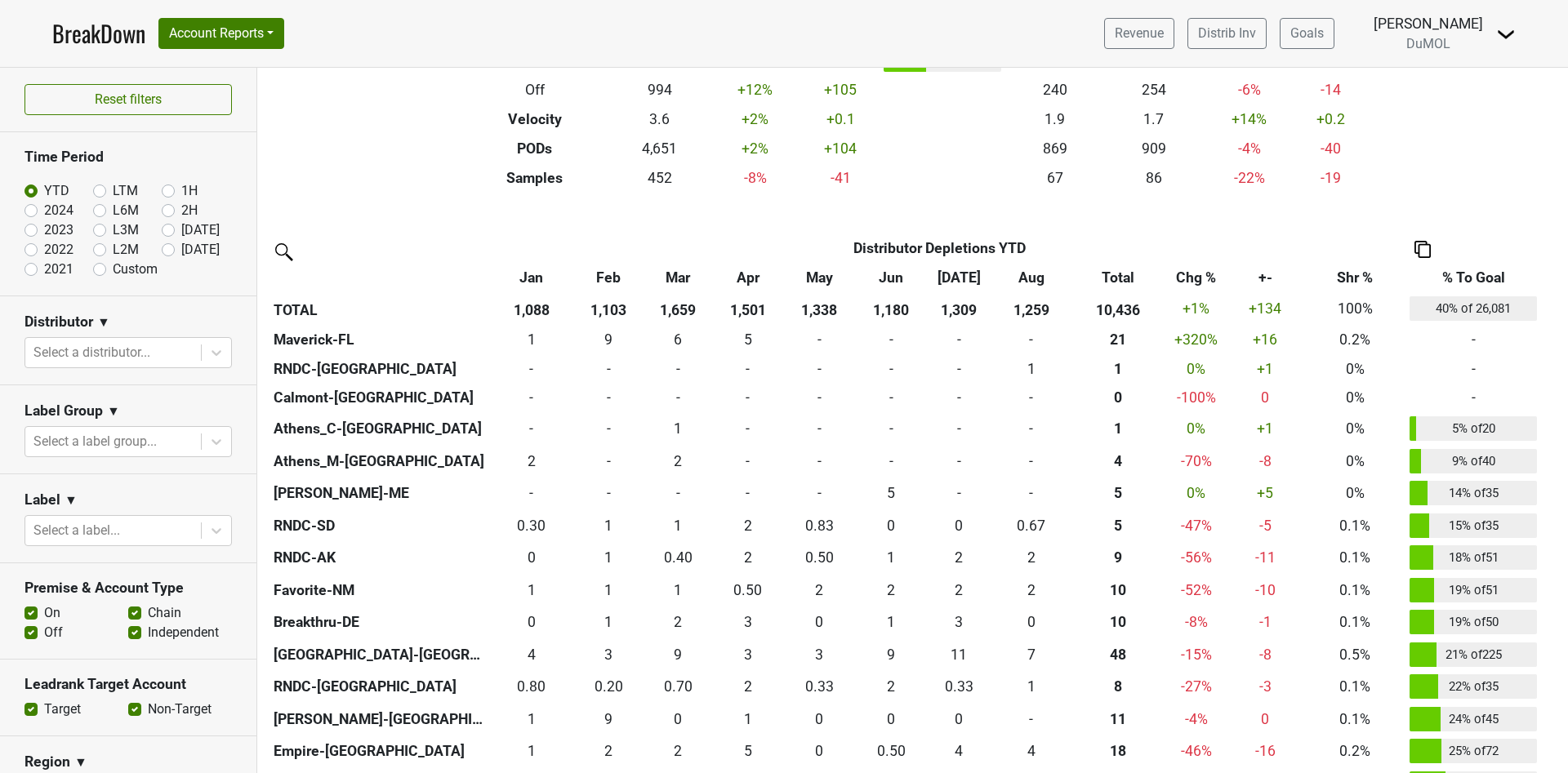
click at [1469, 277] on th "% To Goal" at bounding box center [1474, 277] width 134 height 30
